Goal: Information Seeking & Learning: Learn about a topic

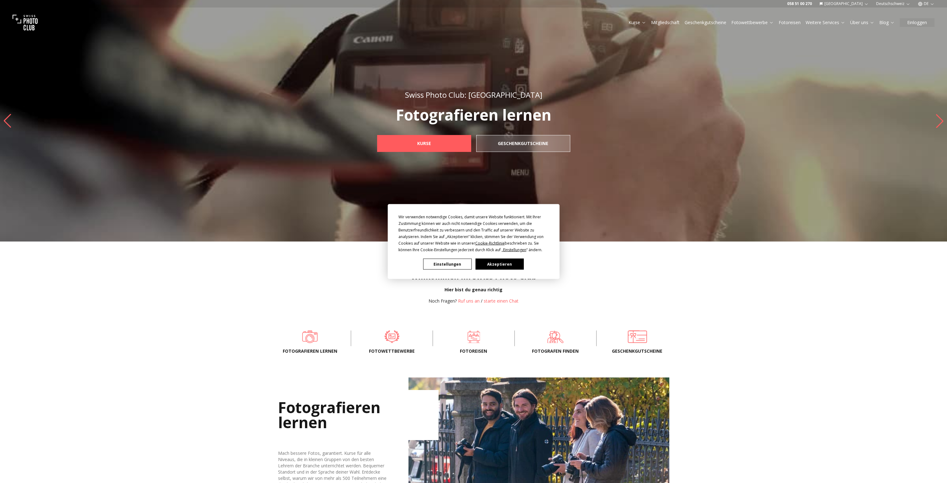
click at [491, 269] on button "Akzeptieren" at bounding box center [499, 264] width 48 height 11
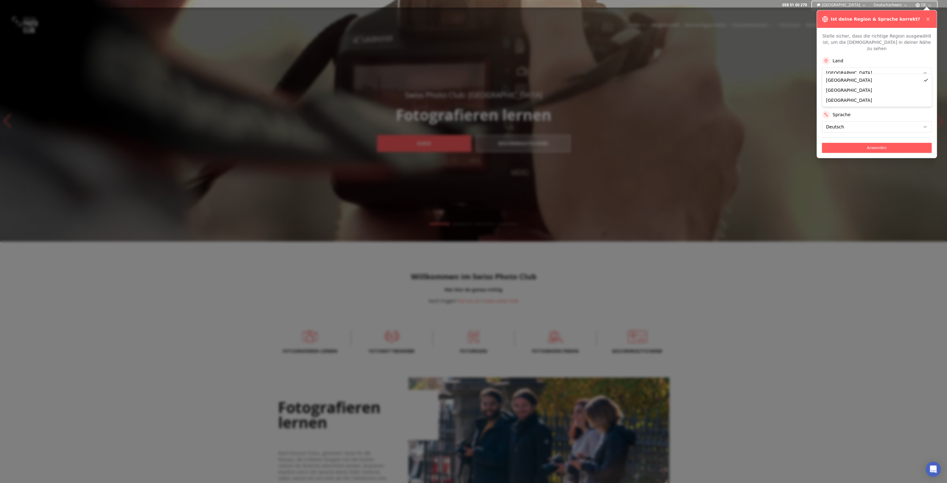
click at [874, 143] on button "Anwenden" at bounding box center [877, 148] width 110 height 10
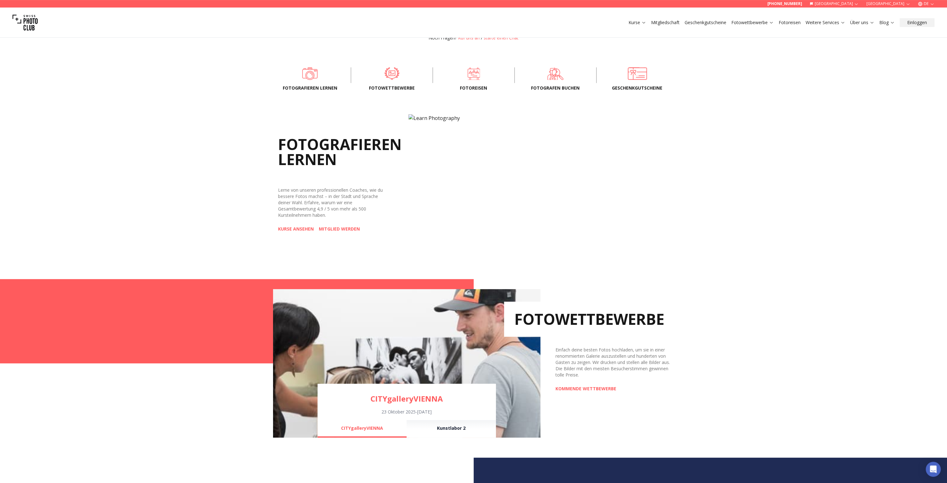
scroll to position [298, 0]
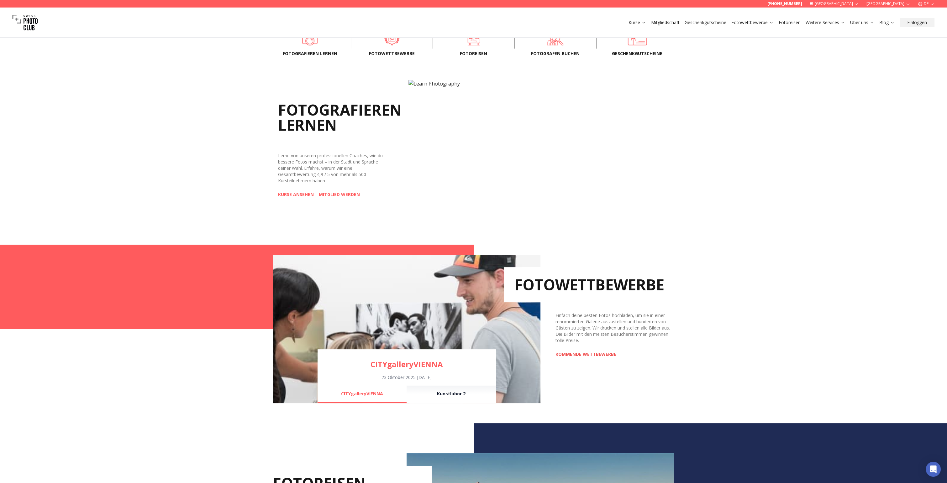
click at [567, 354] on link "KOMMENDE WETTBEWERBE" at bounding box center [585, 354] width 61 height 6
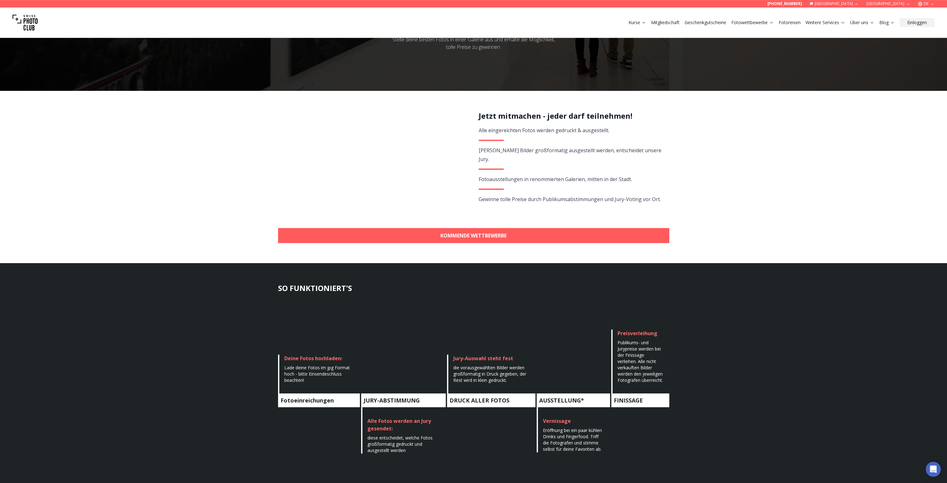
scroll to position [66, 0]
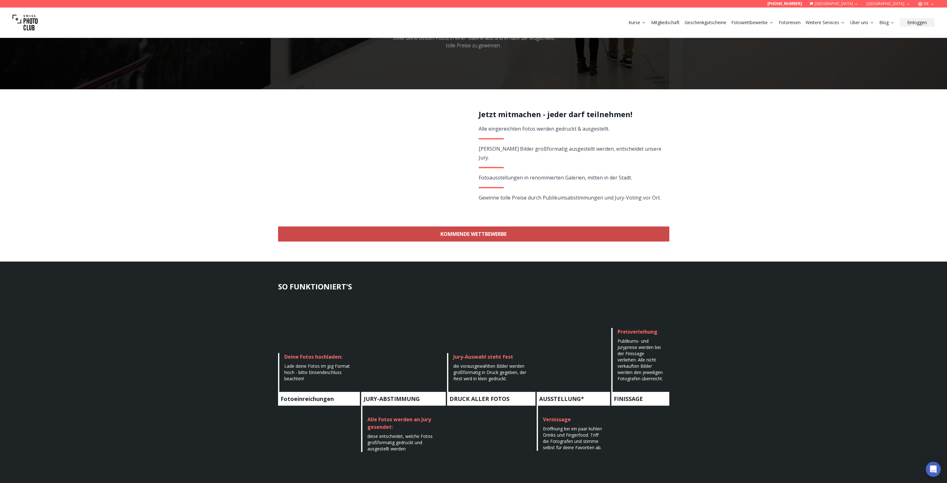
click at [476, 235] on link "KOMMENDE WETTBEWERBE" at bounding box center [473, 234] width 391 height 15
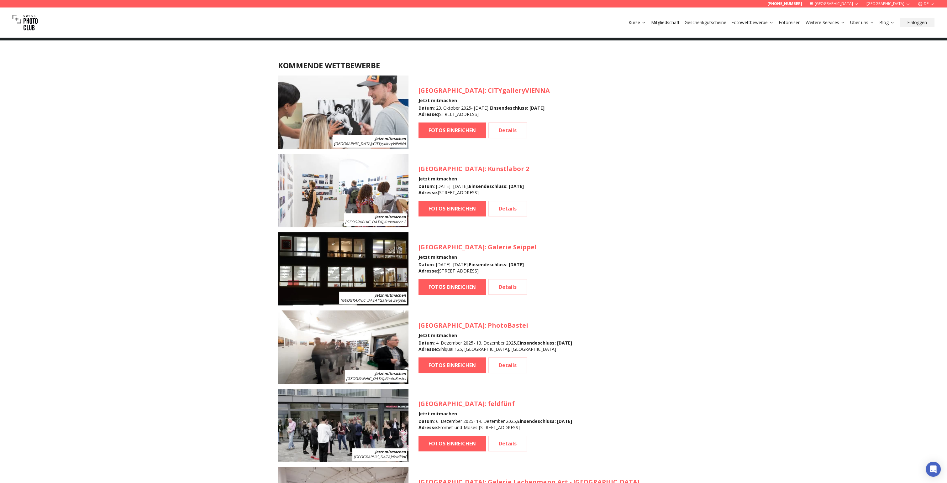
scroll to position [559, 0]
click at [506, 129] on link "Details" at bounding box center [507, 130] width 39 height 16
